Goal: Navigation & Orientation: Find specific page/section

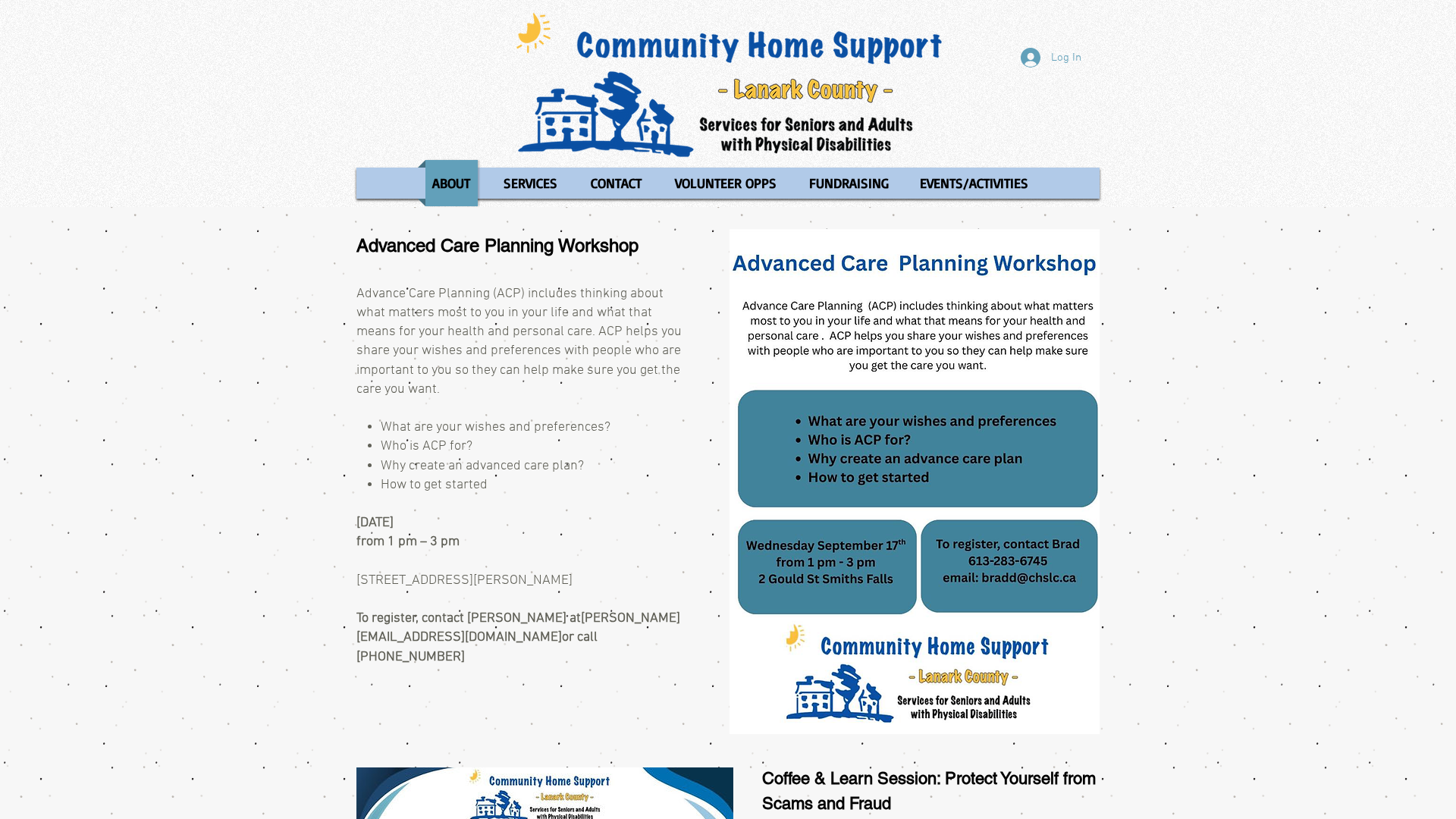
click at [0, 0] on div "Log In ABOUT OUR STORIES Diner's Club Stories MOW Stories Lois's Journey Ryan's…" at bounding box center [728, 104] width 1456 height 207
